Goal: Information Seeking & Learning: Stay updated

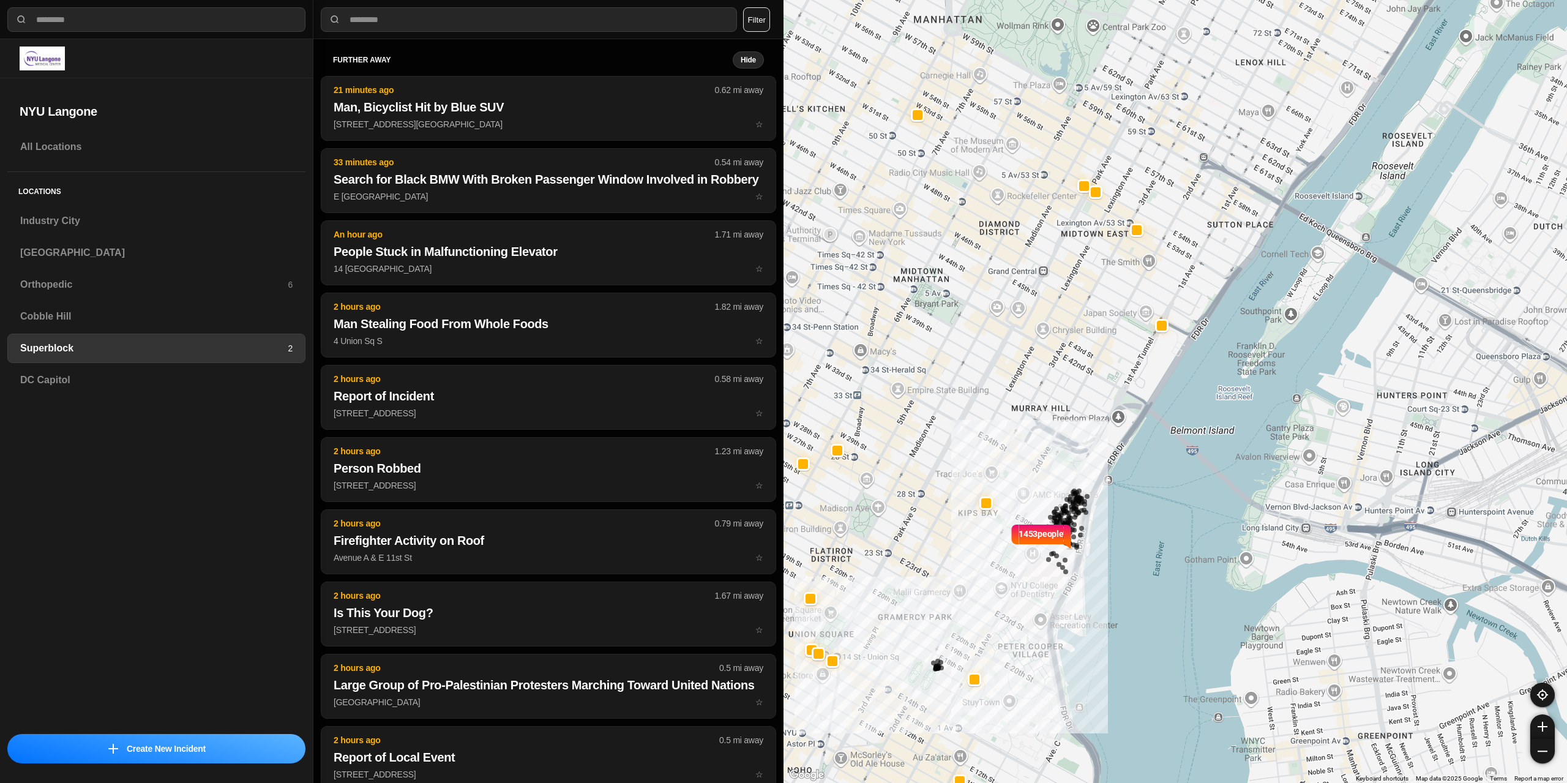
select select "*"
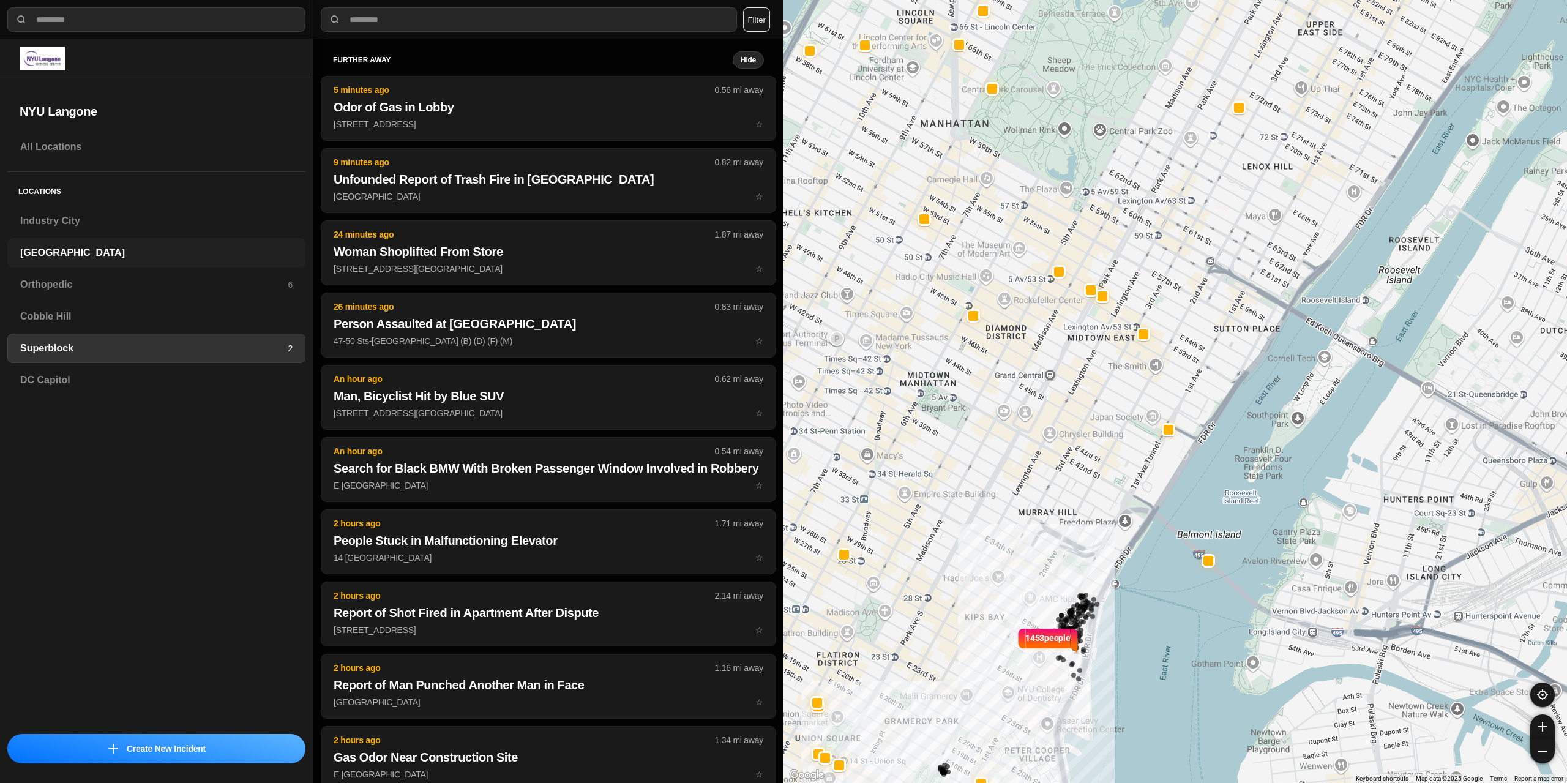
click at [89, 257] on h3 "[GEOGRAPHIC_DATA]" at bounding box center [156, 253] width 272 height 15
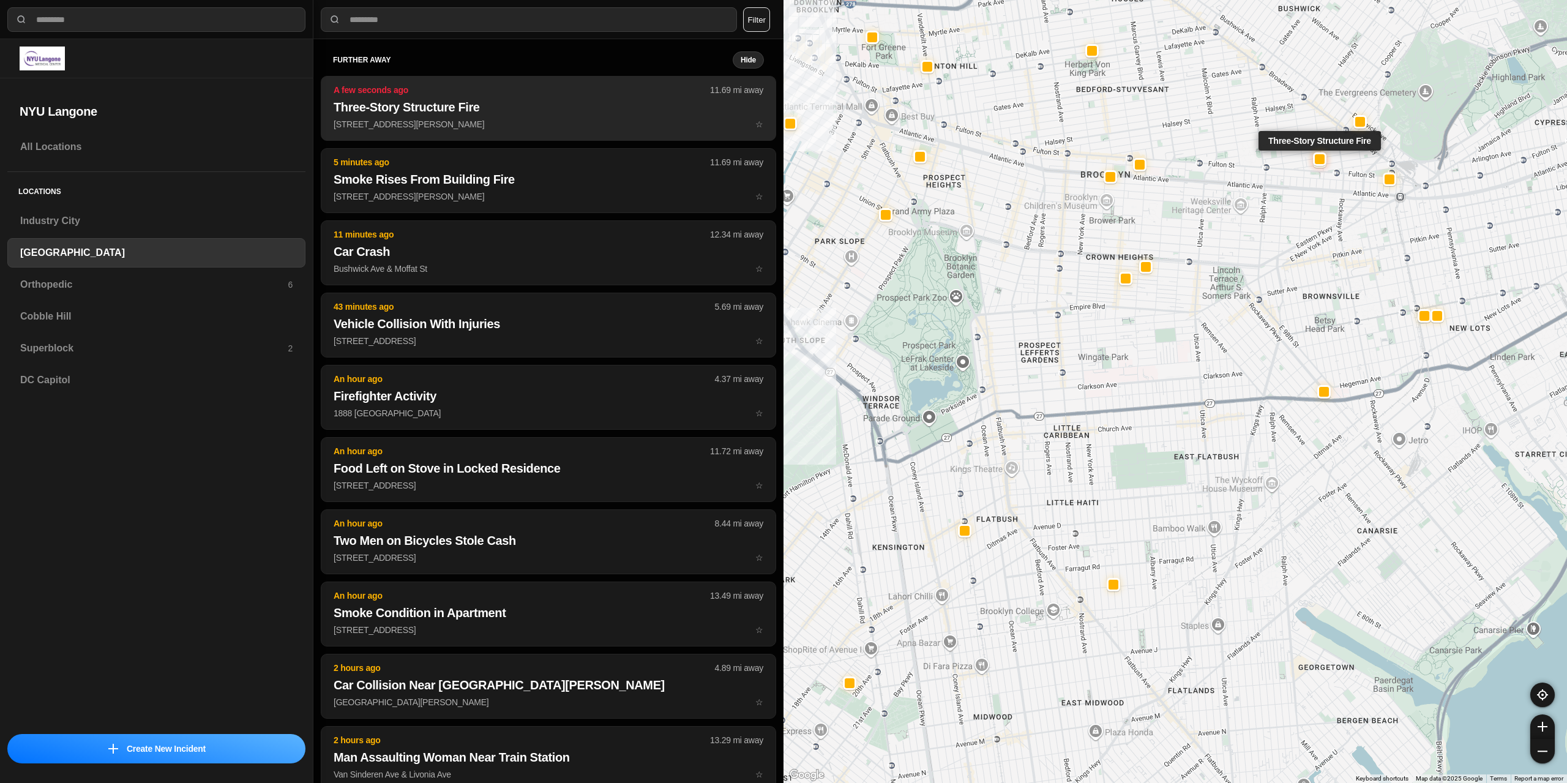
click at [472, 118] on button "A few seconds ago 11.69 mi away Three-Story Structure Fire [STREET_ADDRESS][PER…" at bounding box center [549, 108] width 456 height 65
